Goal: Task Accomplishment & Management: Manage account settings

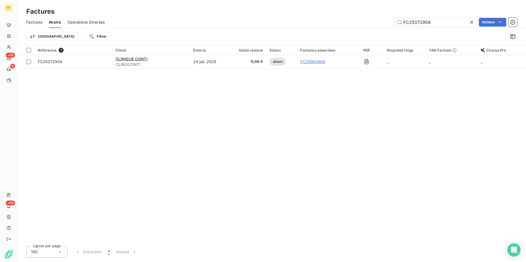
click at [32, 22] on span "Factures" at bounding box center [34, 21] width 16 height 5
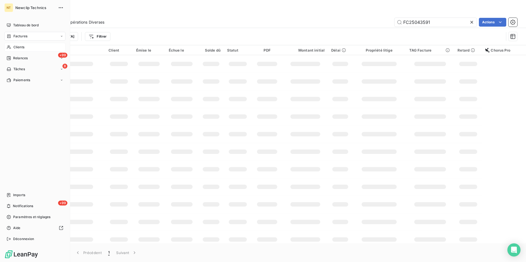
click at [22, 48] on span "Clients" at bounding box center [18, 47] width 11 height 5
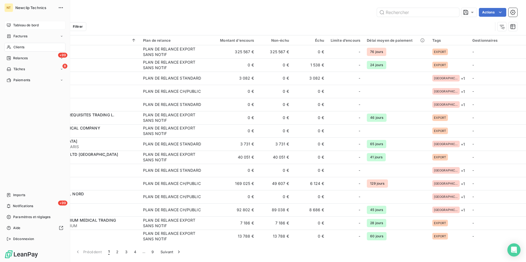
click at [29, 22] on div "Tableau de bord" at bounding box center [34, 25] width 61 height 9
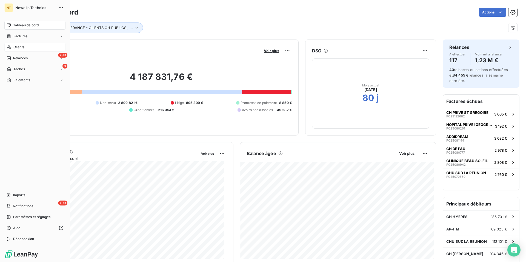
click at [21, 49] on span "Clients" at bounding box center [18, 47] width 11 height 5
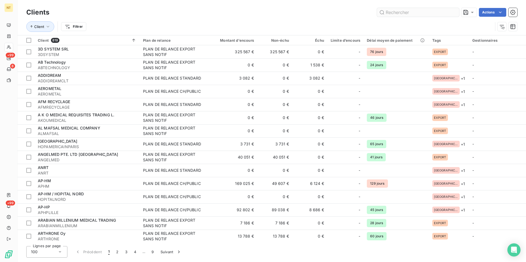
click at [389, 10] on input "text" at bounding box center [418, 12] width 82 height 9
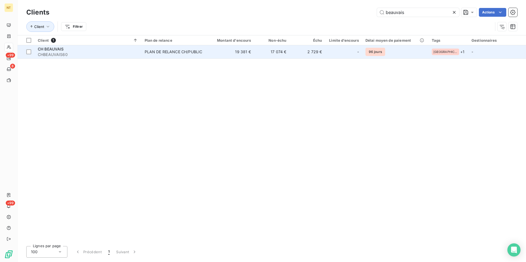
type input "beauvais"
click at [166, 50] on div "PLAN DE RELANCE CH/PUBLIC" at bounding box center [174, 51] width 58 height 5
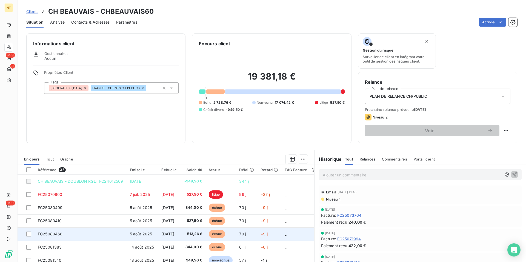
scroll to position [28, 0]
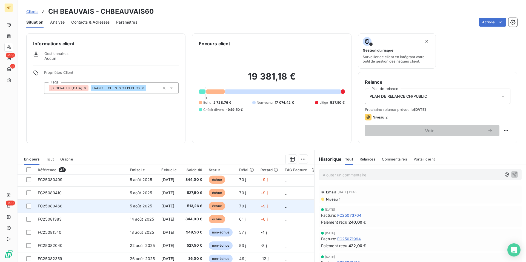
click at [57, 207] on span "FC25080468" at bounding box center [50, 205] width 25 height 5
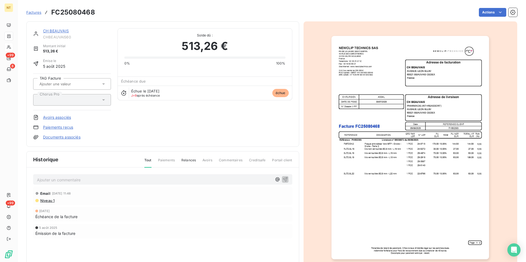
click at [62, 179] on p "Ajouter un commentaire ﻿" at bounding box center [154, 179] width 235 height 7
drag, startPoint x: 34, startPoint y: 176, endPoint x: 161, endPoint y: 176, distance: 126.5
click at [161, 176] on div "Mail du [DATE] avec mandat 26618 émis le [DATE]" at bounding box center [162, 179] width 259 height 10
copy span "Mail du [DATE] avec mandat 26618 émis le [DATE]"
click at [284, 179] on icon "button" at bounding box center [284, 178] width 5 height 5
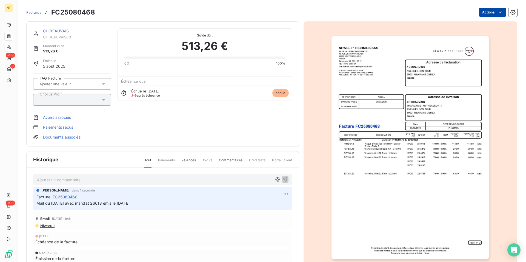
click at [495, 12] on html "NT +99 8 +99 Factures FC25080468 Actions CH BEAUVAIS CHBEAUVAIS60 Montant initi…" at bounding box center [263, 131] width 526 height 262
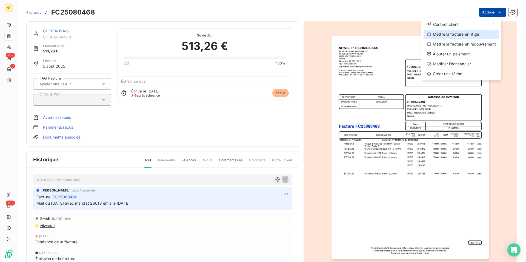
click at [465, 36] on div "Mettre la facture en litige" at bounding box center [461, 34] width 76 height 9
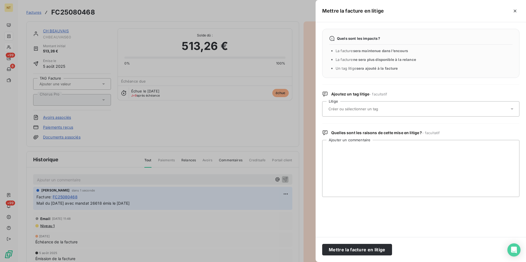
click at [340, 108] on input "text" at bounding box center [368, 108] width 80 height 5
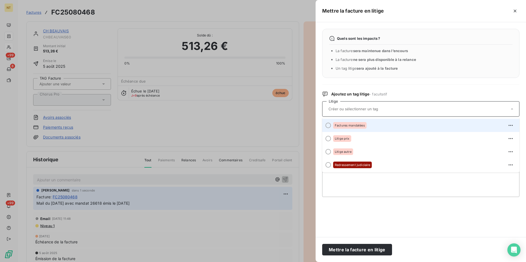
click at [327, 125] on div at bounding box center [327, 124] width 5 height 5
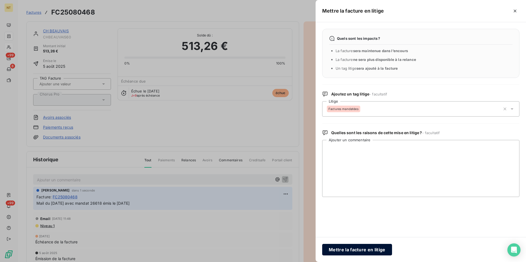
click at [346, 248] on button "Mettre la facture en litige" at bounding box center [357, 249] width 70 height 12
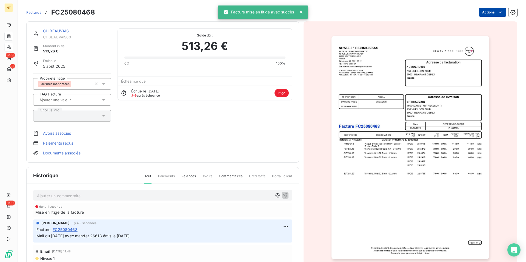
click at [58, 33] on div "CH BEAUVAIS" at bounding box center [77, 30] width 68 height 5
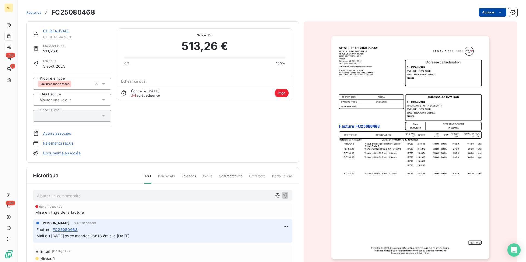
click at [59, 33] on link "CH BEAUVAIS" at bounding box center [56, 30] width 26 height 5
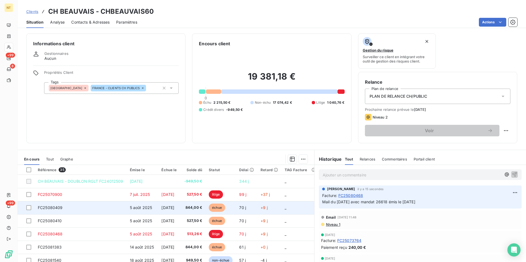
click at [69, 208] on td "FC25080409" at bounding box center [81, 207] width 92 height 13
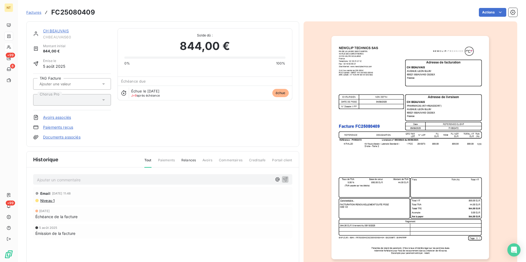
click at [59, 177] on p "Ajouter un commentaire ﻿" at bounding box center [154, 179] width 235 height 7
click at [109, 180] on span "Mail du [DATE] avec mandat 26618 émis le [DATE]" at bounding box center [83, 179] width 93 height 5
click at [283, 179] on icon "button" at bounding box center [285, 179] width 5 height 5
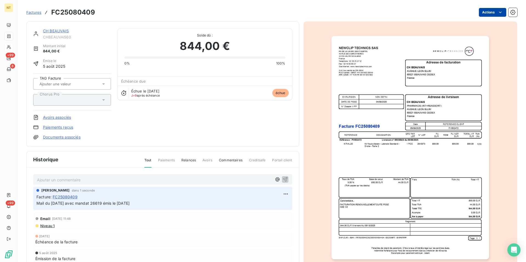
click at [494, 12] on html "NT +99 8 +99 Factures FC25080409 Actions CH BEAUVAIS CHBEAUVAIS60 Montant initi…" at bounding box center [263, 131] width 526 height 262
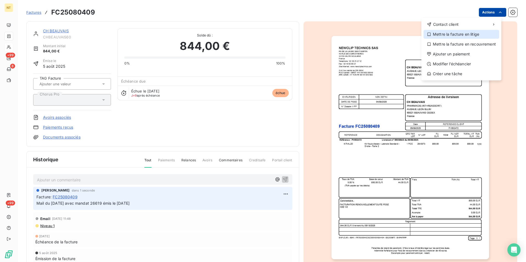
click at [469, 33] on div "Mettre la facture en litige" at bounding box center [461, 34] width 76 height 9
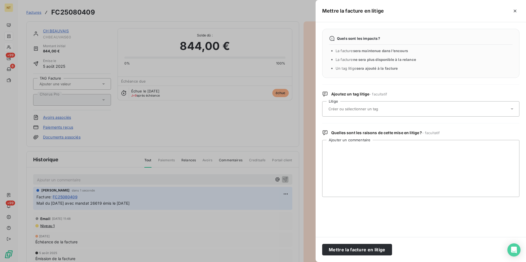
click at [380, 111] on input "text" at bounding box center [368, 108] width 80 height 5
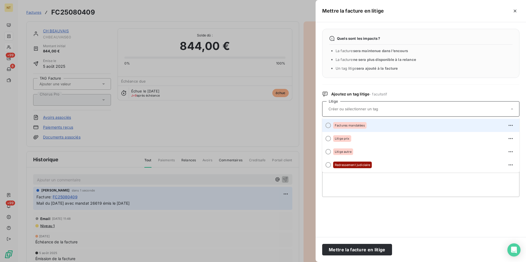
click at [328, 126] on div at bounding box center [327, 124] width 5 height 5
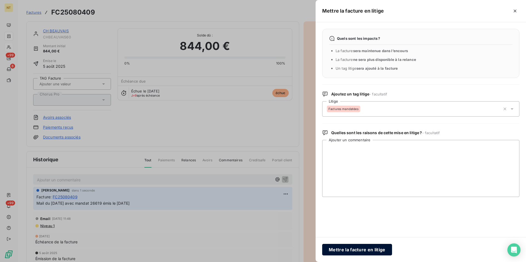
click at [345, 247] on button "Mettre la facture en litige" at bounding box center [357, 249] width 70 height 12
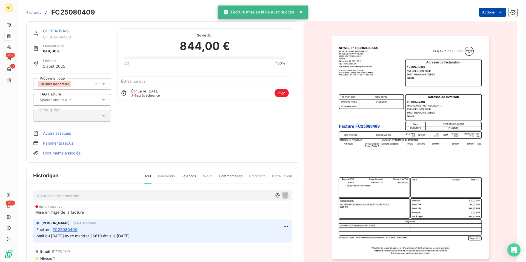
click at [55, 32] on link "CH BEAUVAIS" at bounding box center [56, 30] width 26 height 5
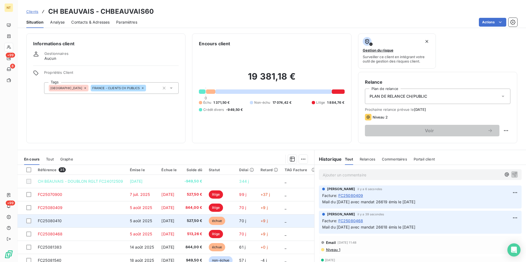
click at [60, 221] on span "FC25080410" at bounding box center [50, 220] width 24 height 5
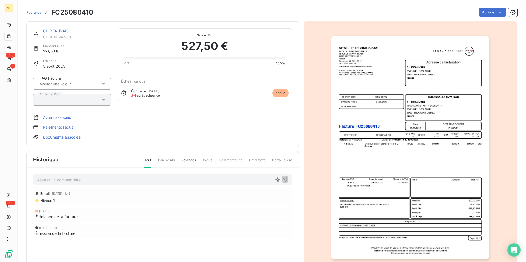
click at [52, 177] on p "Ajouter un commentaire ﻿" at bounding box center [154, 179] width 235 height 7
click at [108, 179] on span "Mail du [DATE] avec mandat 26618 émis le [DATE]" at bounding box center [83, 179] width 93 height 5
click at [283, 178] on icon "button" at bounding box center [284, 178] width 5 height 5
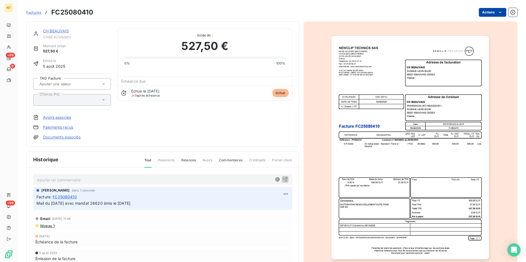
click at [496, 13] on html "NT +99 8 +99 Factures FC25080410 Actions CH BEAUVAIS CHBEAUVAIS60 Montant initi…" at bounding box center [263, 131] width 526 height 262
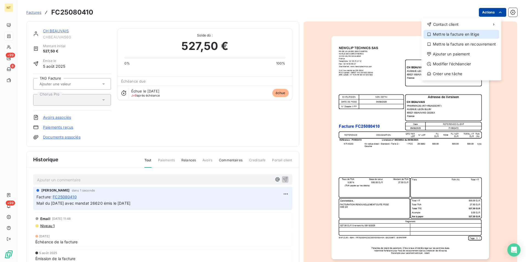
click at [470, 35] on div "Mettre la facture en litige" at bounding box center [461, 34] width 76 height 9
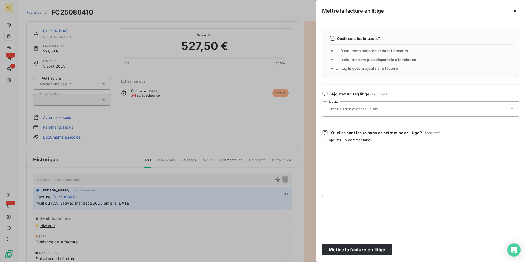
click at [344, 107] on input "text" at bounding box center [368, 108] width 80 height 5
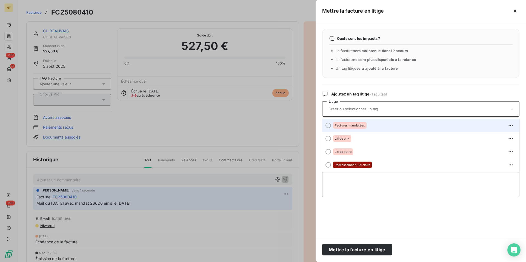
click at [327, 125] on div at bounding box center [327, 124] width 5 height 5
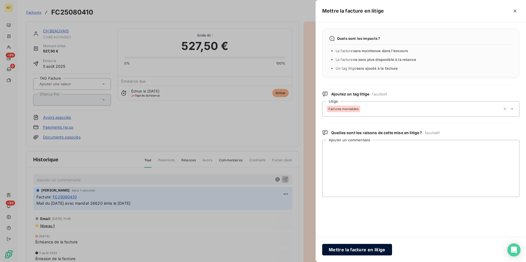
click at [354, 250] on button "Mettre la facture en litige" at bounding box center [357, 249] width 70 height 12
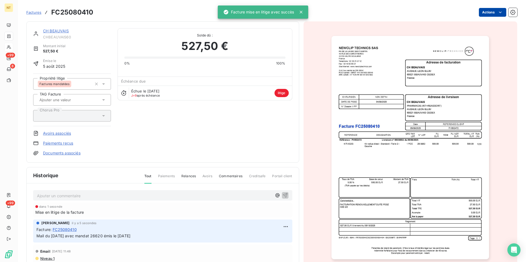
click at [57, 32] on link "CH BEAUVAIS" at bounding box center [56, 30] width 26 height 5
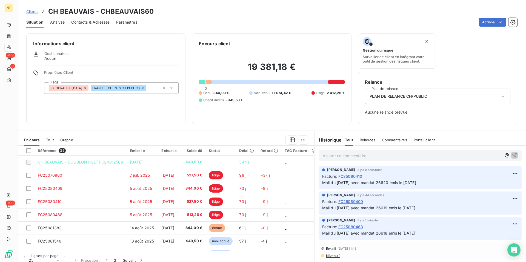
click at [90, 24] on span "Contacts & Adresses" at bounding box center [90, 21] width 38 height 5
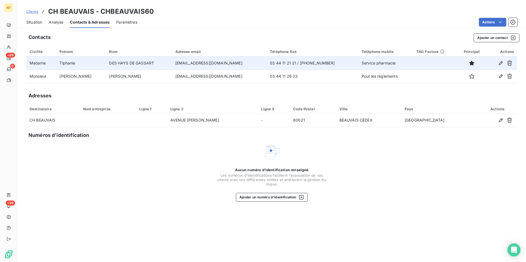
click at [294, 63] on td "03 44 11 21 21 / [PHONE_NUMBER]" at bounding box center [312, 62] width 92 height 13
click at [501, 65] on icon "button" at bounding box center [500, 62] width 5 height 5
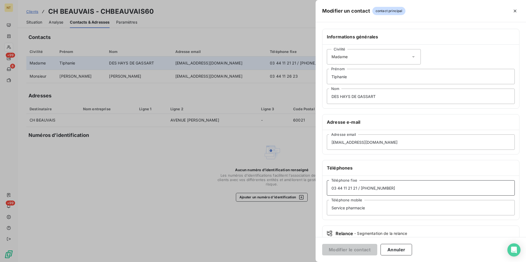
click at [361, 187] on input "03 44 11 21 21 / [PHONE_NUMBER]" at bounding box center [421, 187] width 188 height 15
type input "[PHONE_NUMBER]"
click at [351, 247] on button "Modifier le contact" at bounding box center [349, 249] width 55 height 12
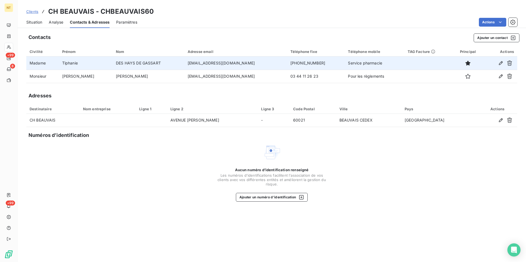
click at [30, 21] on span "Situation" at bounding box center [34, 21] width 16 height 5
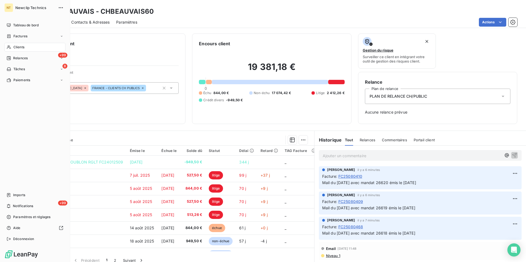
click at [21, 46] on span "Clients" at bounding box center [18, 47] width 11 height 5
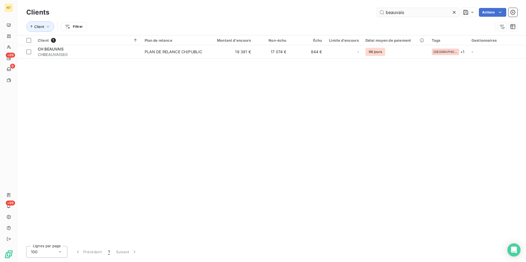
drag, startPoint x: 409, startPoint y: 12, endPoint x: 381, endPoint y: 14, distance: 28.0
click at [381, 14] on input "beauvais" at bounding box center [418, 12] width 82 height 9
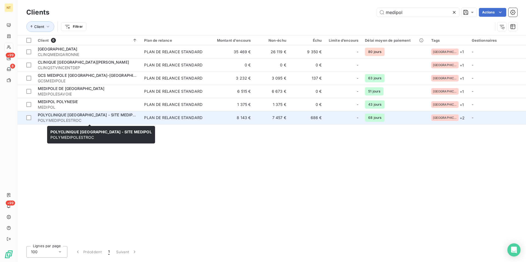
type input "medipol"
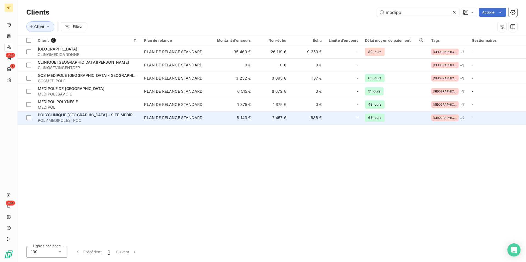
click at [76, 116] on span "POLYCLINIQUE [GEOGRAPHIC_DATA] - SITE MEDIPOL" at bounding box center [88, 114] width 100 height 5
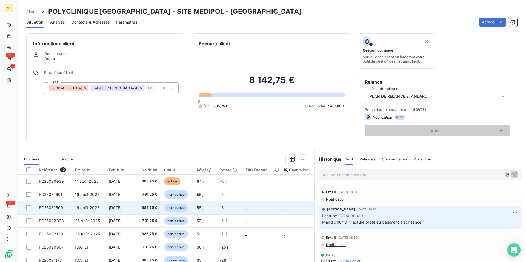
click at [62, 205] on span "FC25081600" at bounding box center [51, 207] width 24 height 5
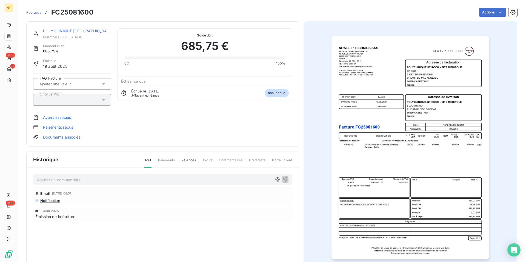
click at [51, 177] on p "Ajouter un commentaire ﻿" at bounding box center [154, 179] width 235 height 7
click at [77, 180] on p "Mail du [DATE] "" at bounding box center [154, 179] width 235 height 6
drag, startPoint x: 37, startPoint y: 178, endPoint x: 140, endPoint y: 181, distance: 103.0
click at [140, 181] on p "Mail du [DATE] "Prête au paiement à échéance "" at bounding box center [154, 179] width 235 height 6
copy span "Mail du [DATE] "Prête au paiement à échéance ""
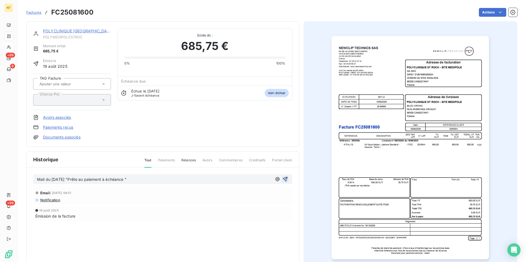
click at [283, 179] on icon "button" at bounding box center [284, 178] width 5 height 5
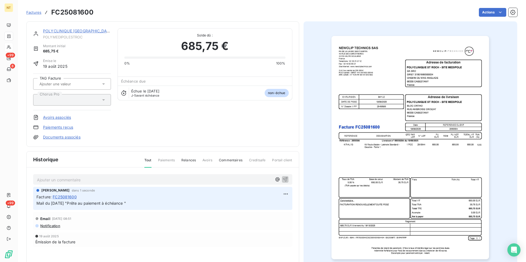
click at [75, 31] on link "POLYCLINIQUE [GEOGRAPHIC_DATA] - SITE MEDIPOL" at bounding box center [93, 30] width 101 height 5
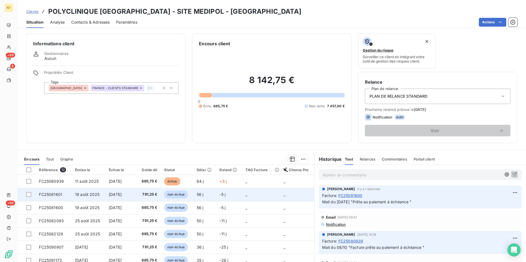
click at [59, 195] on span "FC25081601" at bounding box center [50, 194] width 23 height 5
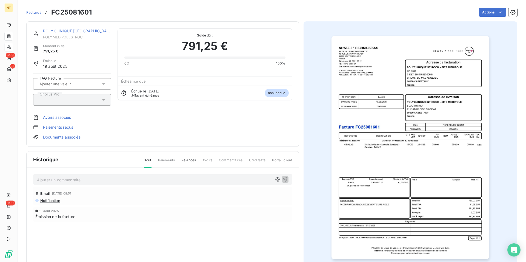
click at [56, 179] on p "Ajouter un commentaire ﻿" at bounding box center [154, 179] width 235 height 7
click at [283, 178] on icon "button" at bounding box center [285, 179] width 5 height 5
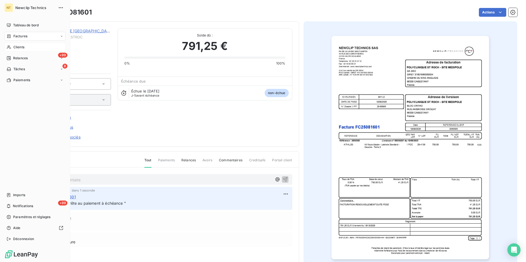
click at [21, 48] on span "Clients" at bounding box center [18, 47] width 11 height 5
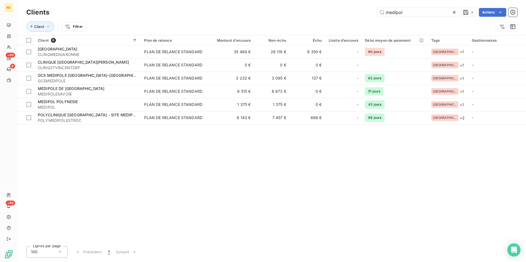
drag, startPoint x: 401, startPoint y: 12, endPoint x: 375, endPoint y: 11, distance: 26.0
click at [377, 12] on input "medipol" at bounding box center [418, 12] width 82 height 9
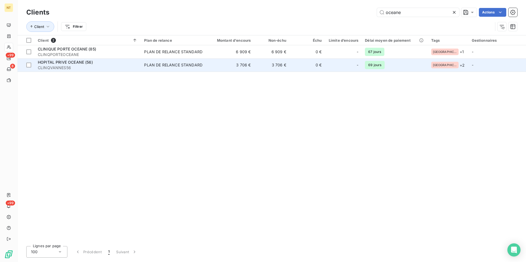
type input "oceane"
click at [89, 63] on span "HOPITAL PRIVE OCEANE (56)" at bounding box center [65, 62] width 55 height 5
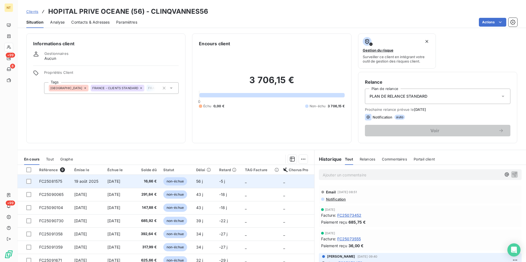
click at [54, 178] on td "FC25081575" at bounding box center [53, 180] width 35 height 13
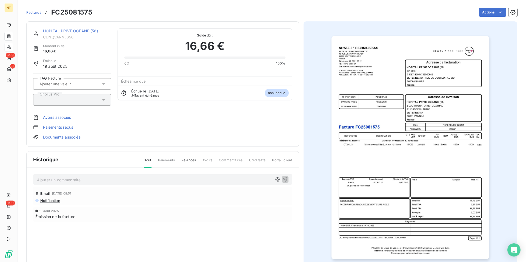
click at [51, 178] on p "Ajouter un commentaire ﻿" at bounding box center [154, 179] width 235 height 7
click at [284, 179] on icon "button" at bounding box center [284, 178] width 5 height 5
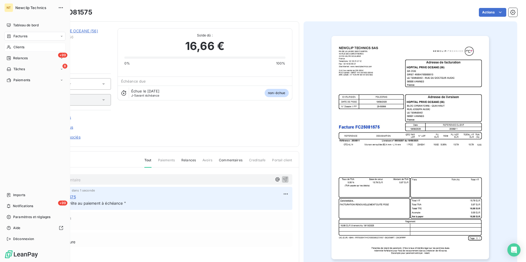
click at [17, 45] on span "Clients" at bounding box center [18, 47] width 11 height 5
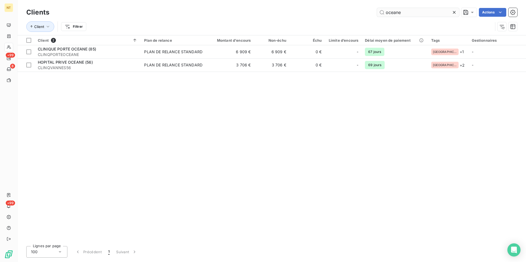
drag, startPoint x: 404, startPoint y: 13, endPoint x: 377, endPoint y: 13, distance: 27.1
click at [377, 13] on input "oceane" at bounding box center [418, 12] width 82 height 9
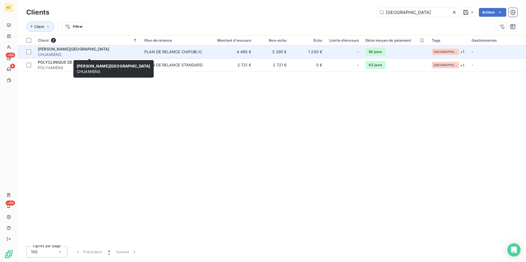
type input "[GEOGRAPHIC_DATA]"
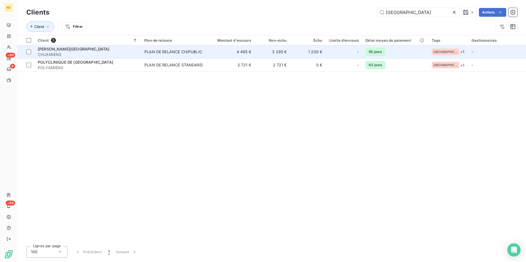
click at [60, 48] on span "[PERSON_NAME][GEOGRAPHIC_DATA]" at bounding box center [74, 49] width 72 height 5
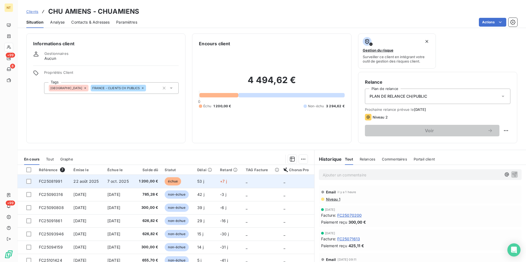
click at [61, 179] on td "FC25081991" at bounding box center [53, 180] width 35 height 13
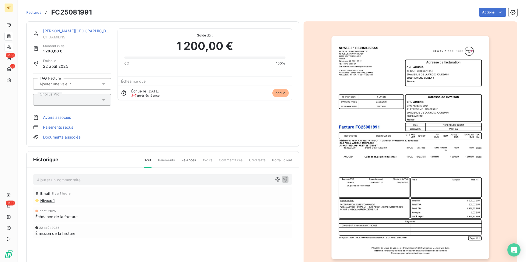
click at [62, 178] on p "Ajouter un commentaire ﻿" at bounding box center [154, 179] width 235 height 7
click at [202, 178] on span "Mail du [DATE] avec mandat 86204 émis le [DATE]. date de paiement prévu le 10/0…" at bounding box center [119, 179] width 165 height 5
click at [151, 179] on span "Mail du [DATE] avec mandat 86204 émis le [DATE]. date de paiement prévu le [DAT…" at bounding box center [116, 179] width 159 height 5
click at [193, 179] on span "Mail du [DATE] avec mandat 86204 émis le [DATE]. Date de paiement prévu le [DAT…" at bounding box center [116, 179] width 159 height 5
click at [283, 177] on icon "button" at bounding box center [285, 179] width 5 height 5
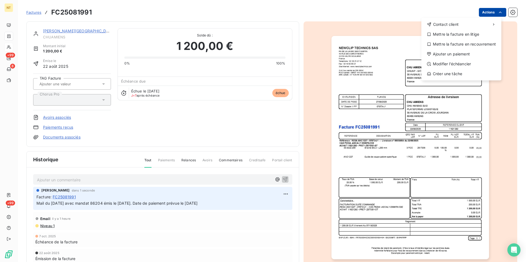
click at [488, 11] on html "NT +99 8 +99 Factures FC25081991 Actions Contact client Mettre la facture en li…" at bounding box center [263, 131] width 526 height 262
click at [465, 36] on div "Mettre la facture en litige" at bounding box center [461, 34] width 76 height 9
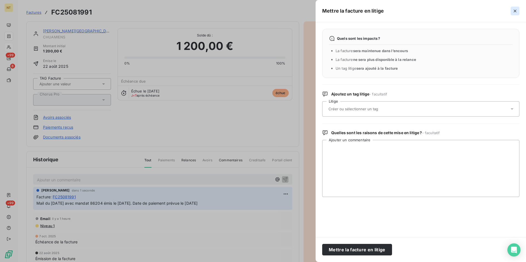
click at [513, 12] on icon "button" at bounding box center [514, 10] width 5 height 5
